Goal: Information Seeking & Learning: Learn about a topic

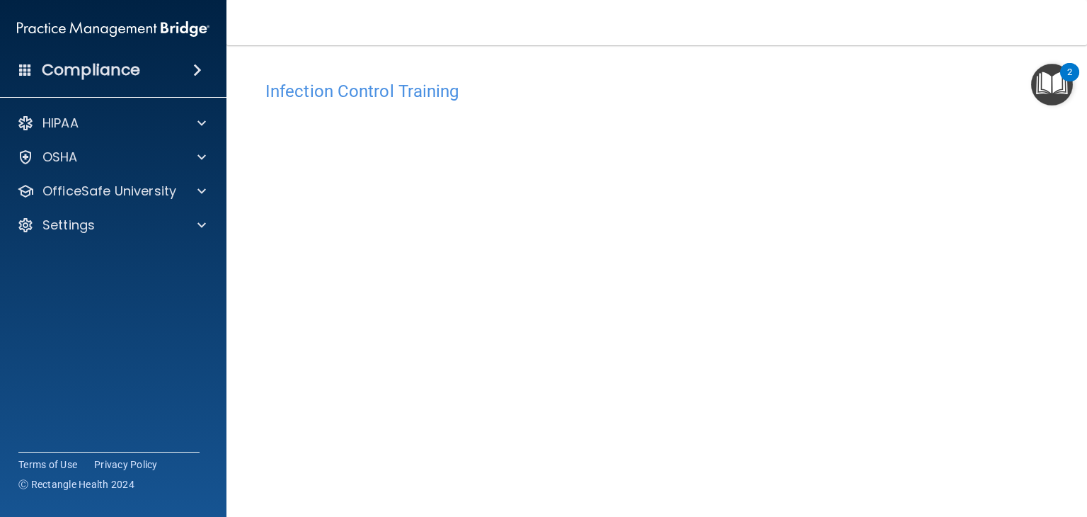
scroll to position [89, 0]
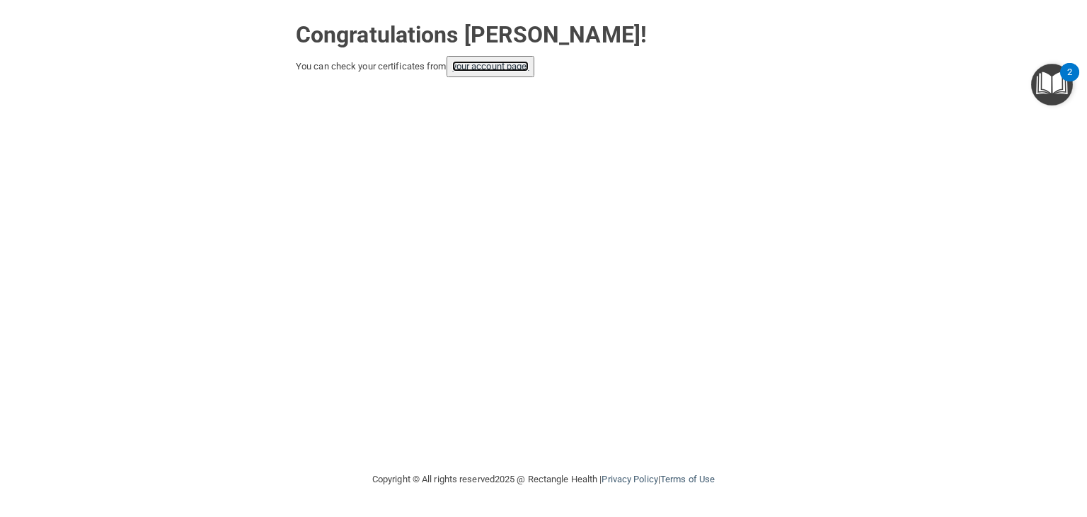
click at [525, 66] on link "your account page!" at bounding box center [490, 66] width 77 height 11
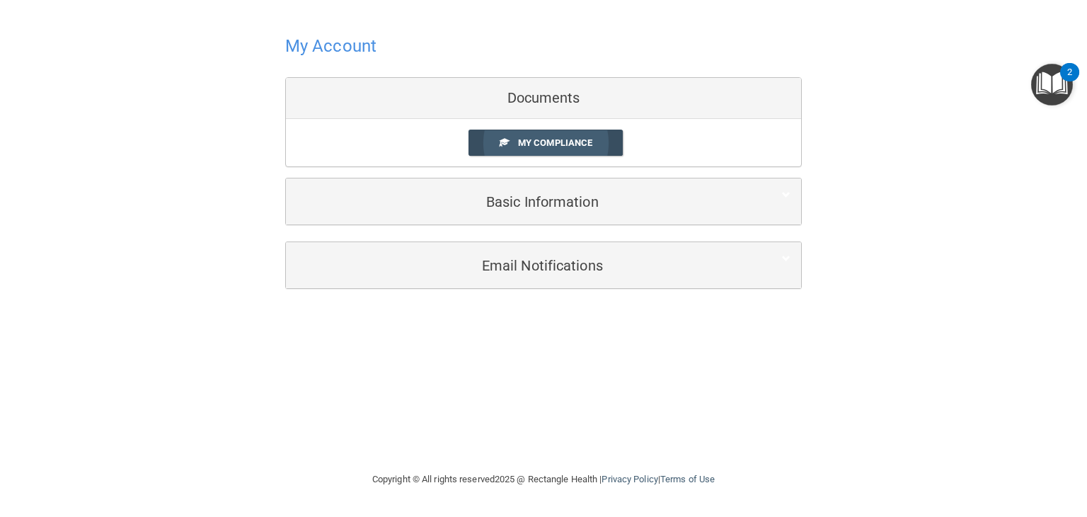
click at [560, 147] on span "My Compliance" at bounding box center [555, 142] width 74 height 11
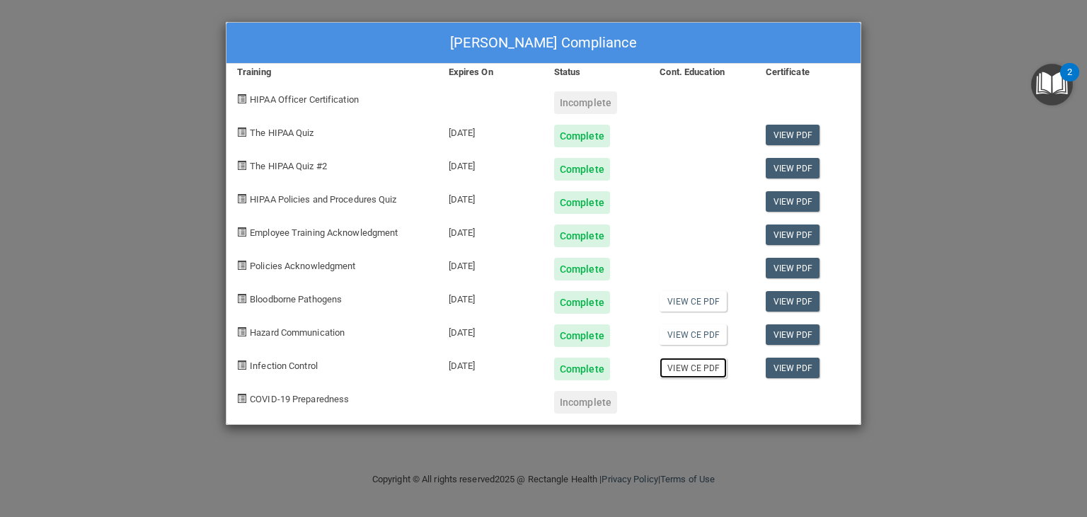
click at [697, 372] on link "View CE PDF" at bounding box center [693, 367] width 67 height 21
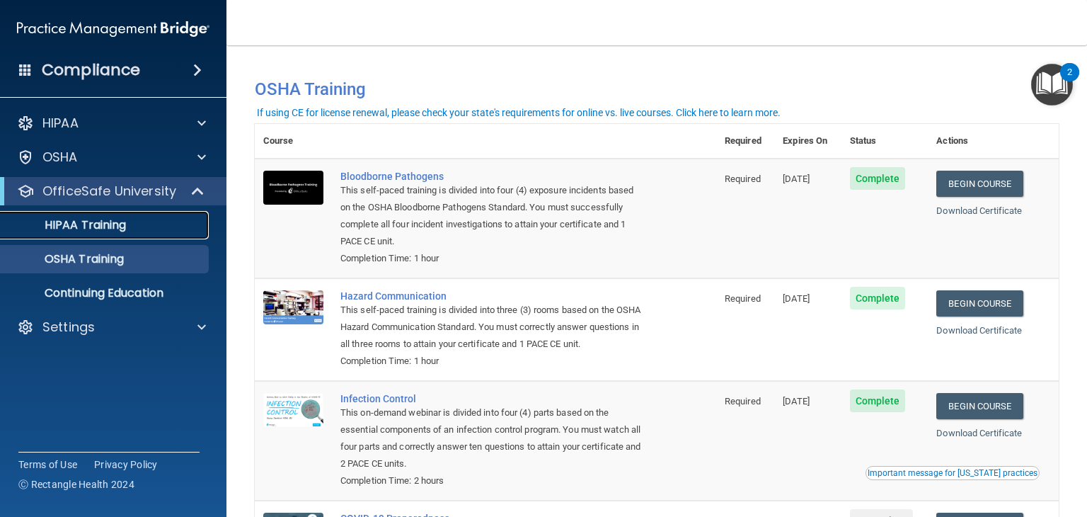
click at [147, 227] on div "HIPAA Training" at bounding box center [105, 225] width 193 height 14
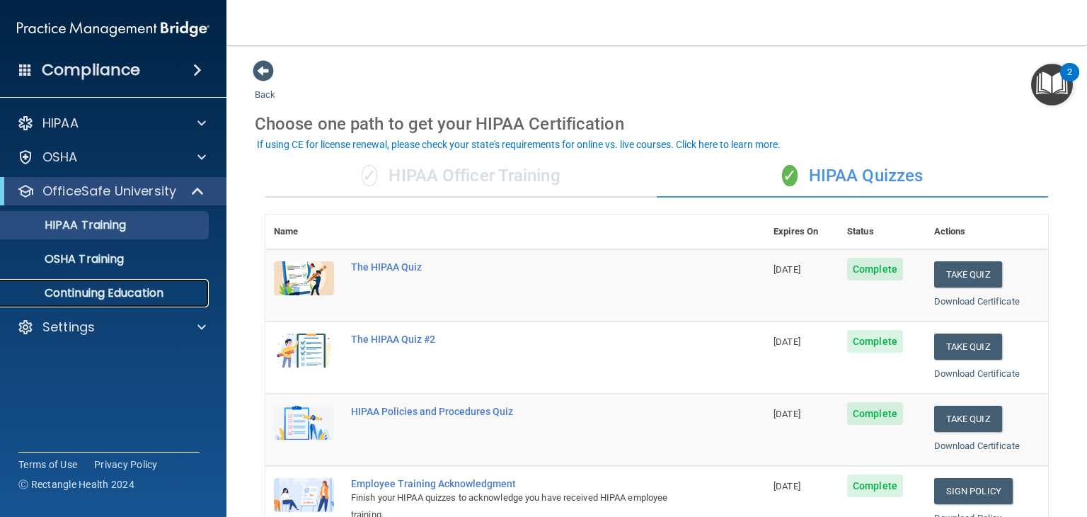
click at [89, 287] on p "Continuing Education" at bounding box center [105, 293] width 193 height 14
